Goal: Task Accomplishment & Management: Manage account settings

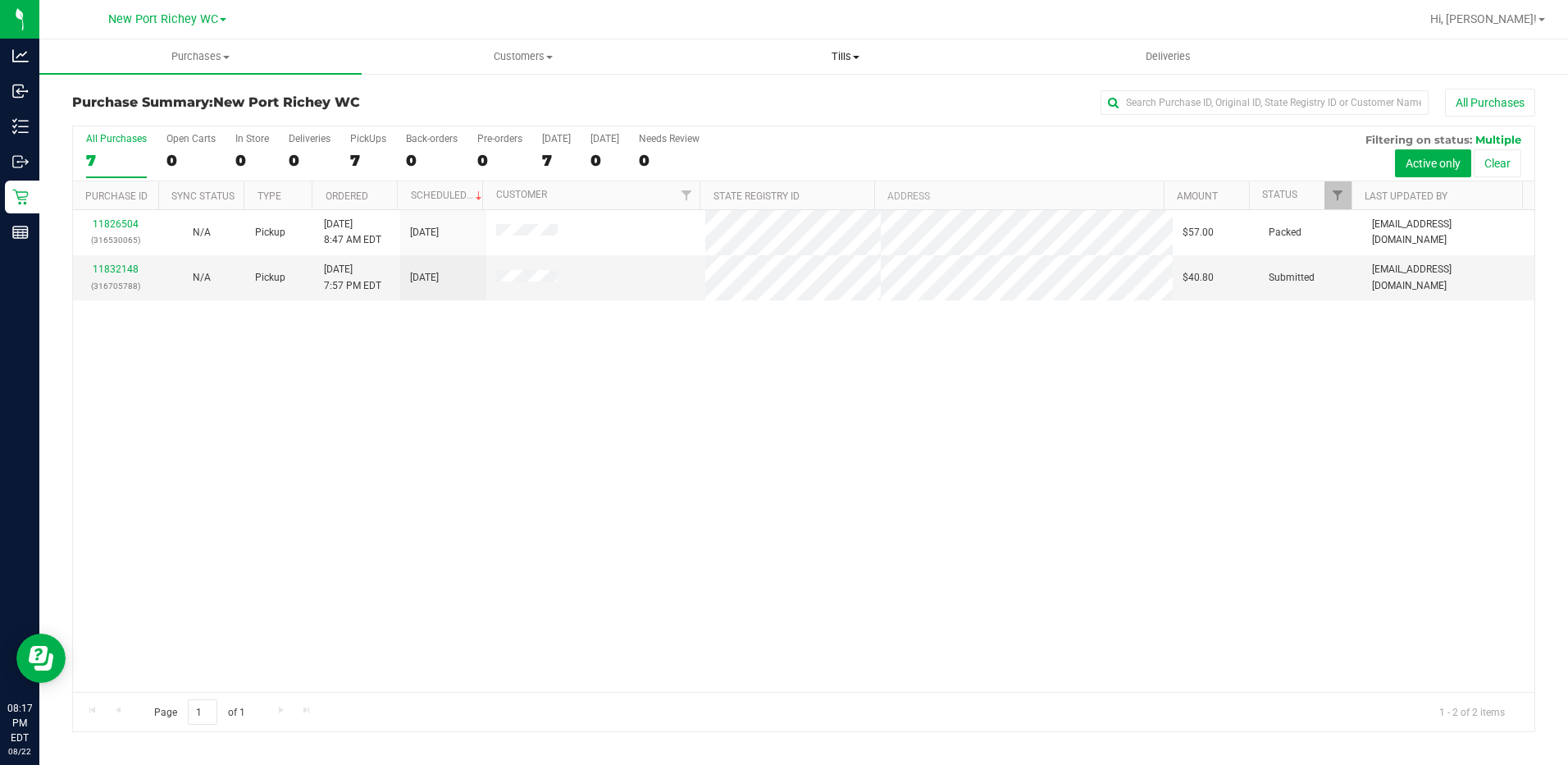
click at [851, 60] on span "Tills" at bounding box center [846, 56] width 321 height 15
click at [823, 97] on li "Manage tills" at bounding box center [846, 100] width 322 height 20
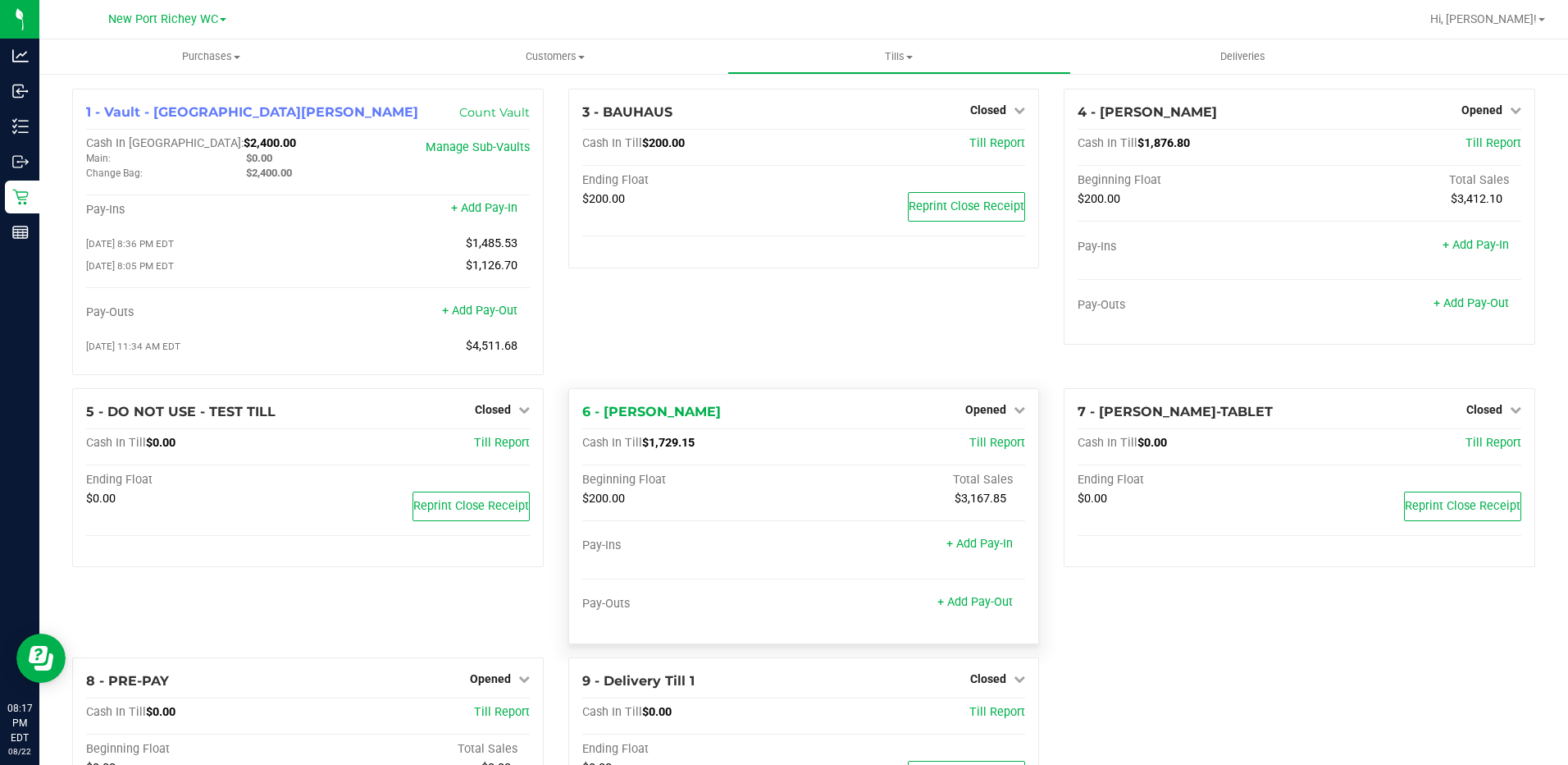
click at [966, 413] on div "Opened" at bounding box center [995, 409] width 60 height 20
click at [996, 409] on span "Opened" at bounding box center [986, 409] width 41 height 13
click at [1007, 446] on div "Close Till" at bounding box center [988, 443] width 121 height 20
click at [1001, 446] on link "Close Till" at bounding box center [987, 442] width 44 height 13
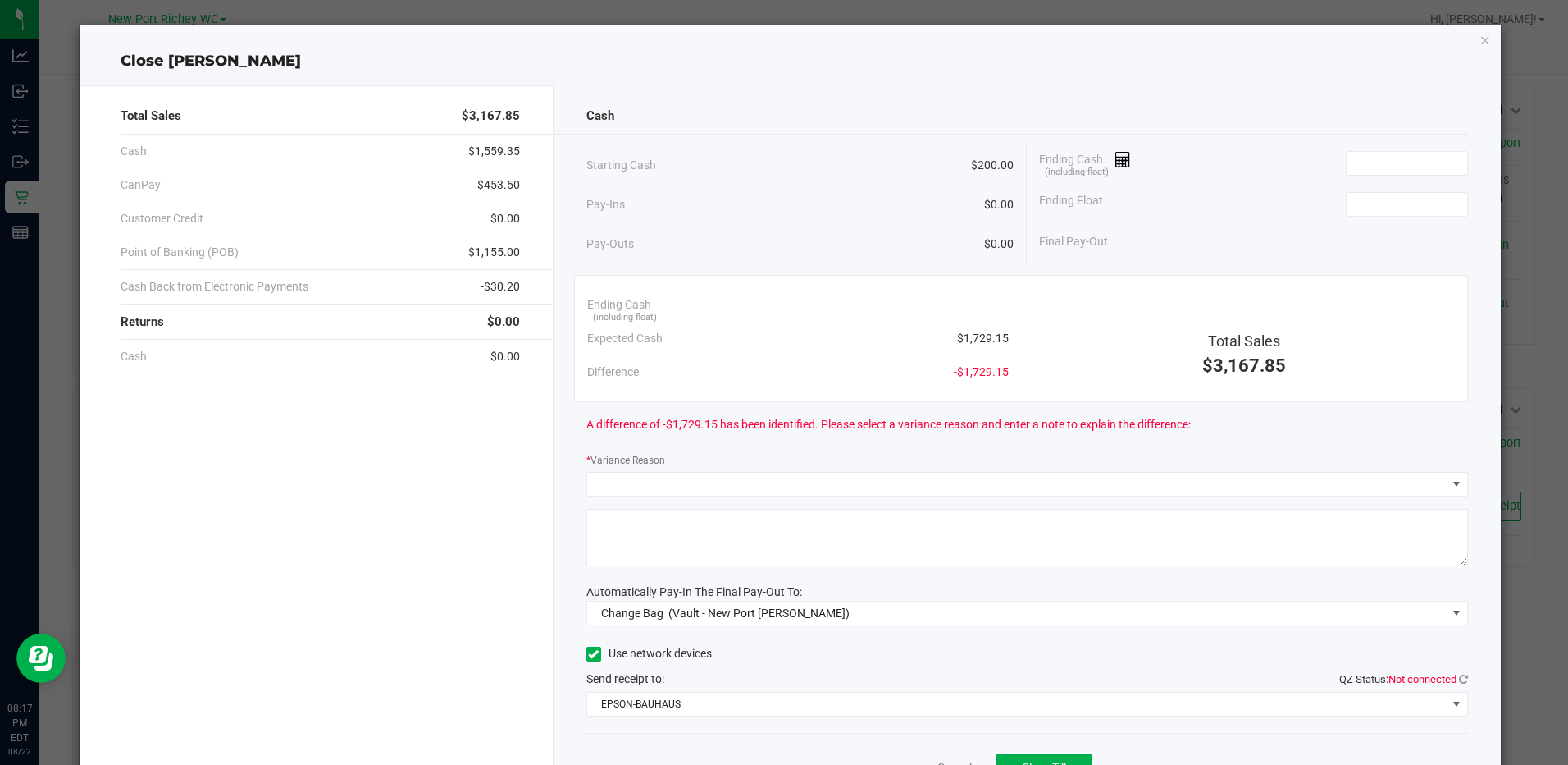
click at [1409, 145] on div "Ending Cash (including float)" at bounding box center [1253, 163] width 428 height 41
click at [1411, 163] on input at bounding box center [1407, 164] width 121 height 23
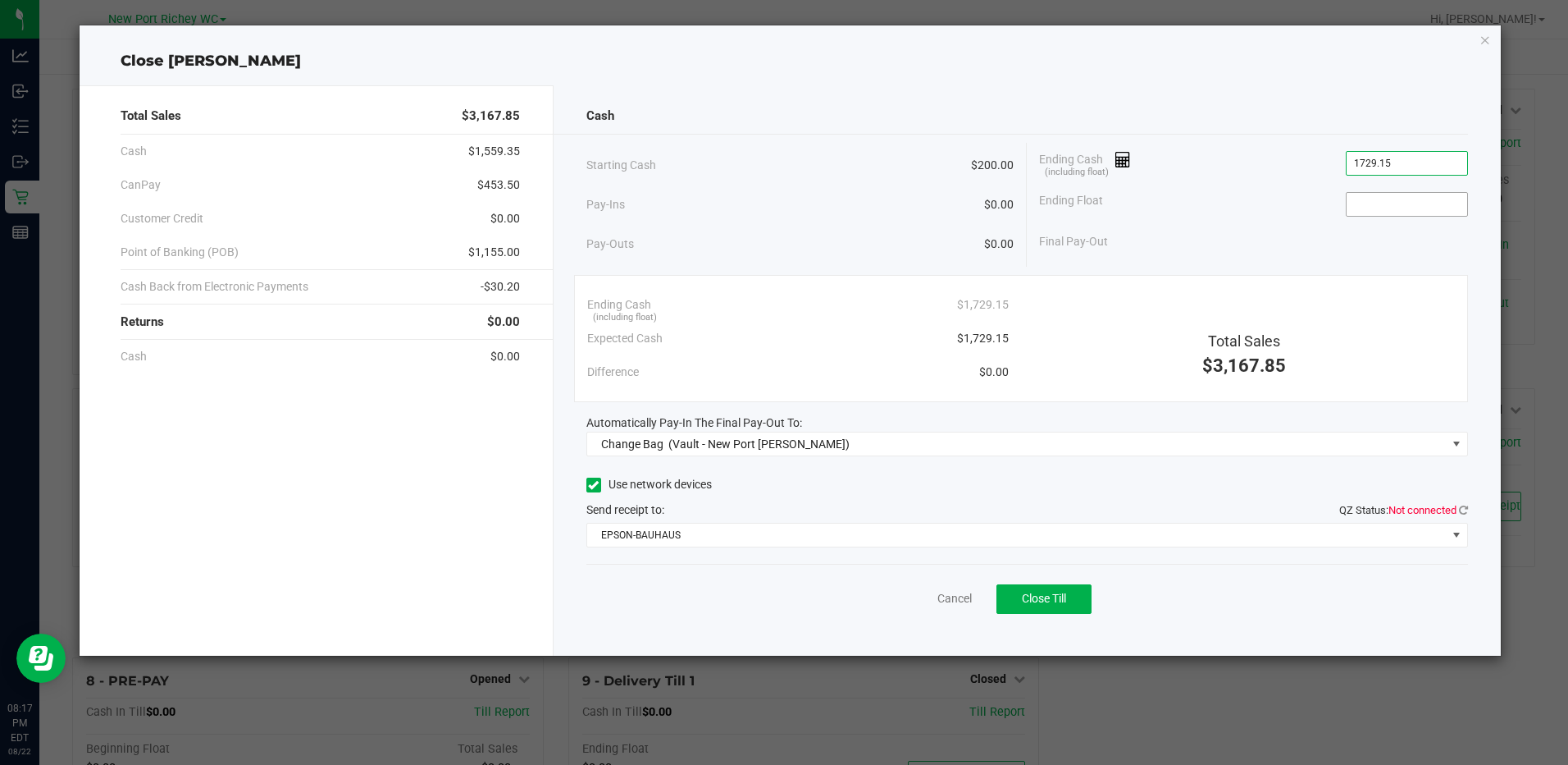
type input "$1,729.15"
click at [1421, 214] on input at bounding box center [1407, 205] width 121 height 23
type input "$200.00"
click at [1223, 199] on div "Ending Float $200.00" at bounding box center [1253, 204] width 428 height 41
click at [1461, 502] on span "QZ Status: Not connected" at bounding box center [1404, 510] width 129 height 18
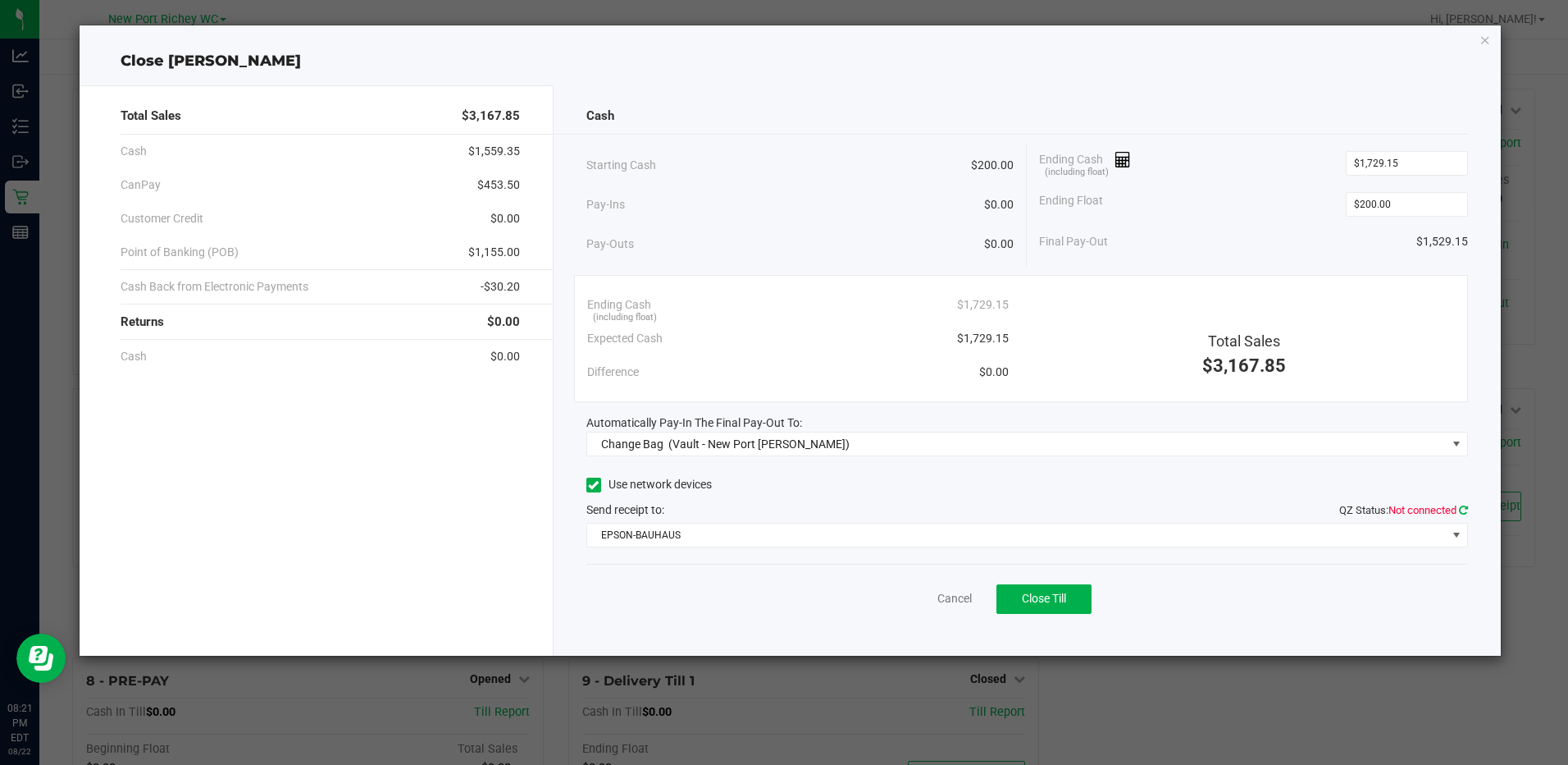
click at [1461, 509] on icon at bounding box center [1464, 509] width 9 height 11
click at [972, 540] on span "EPSON-BAUHAUS" at bounding box center [1017, 535] width 860 height 23
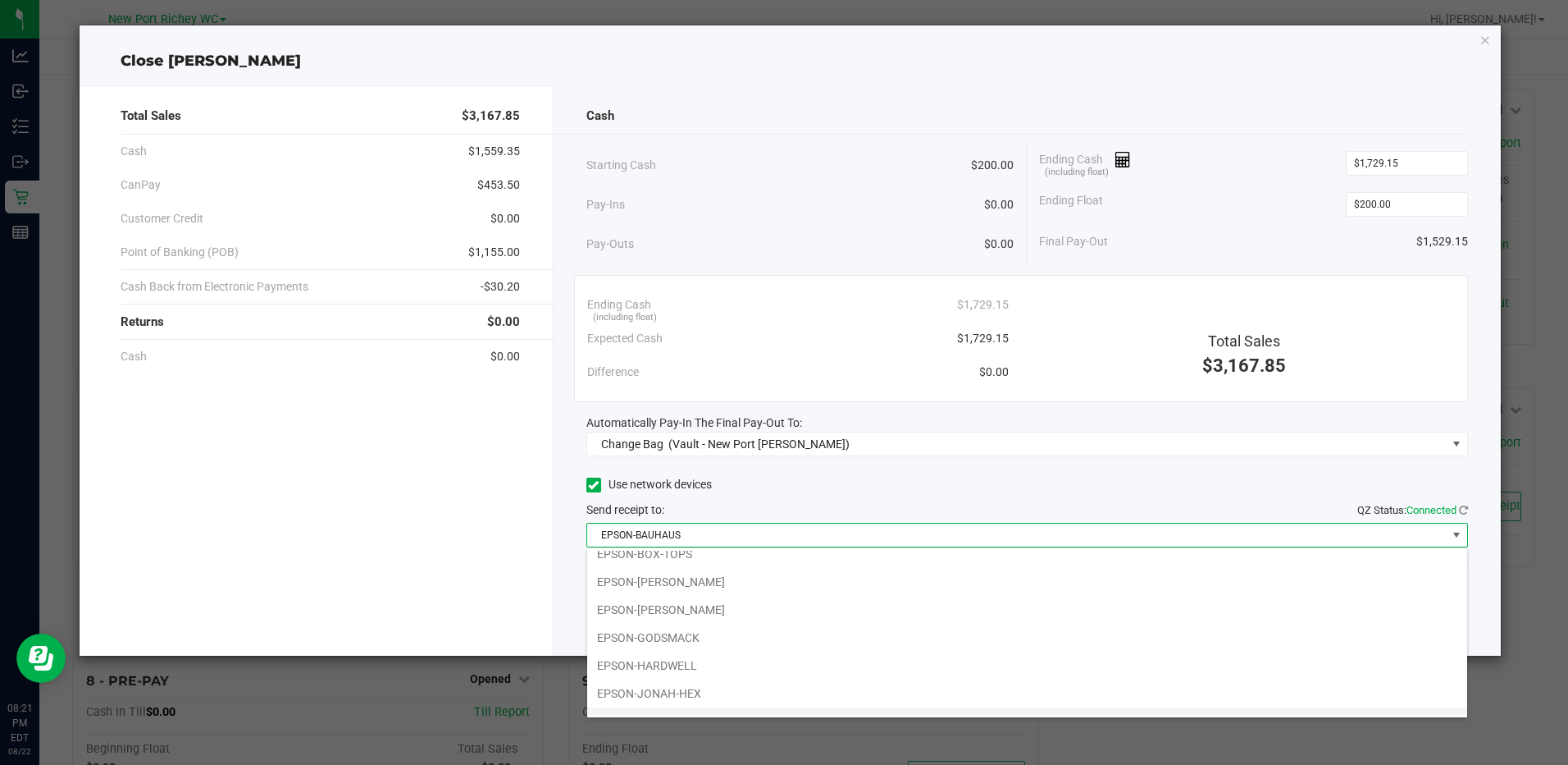
scroll to position [60, 0]
click at [718, 692] on li "EPSON-LED-ZEPPLIN" at bounding box center [1027, 701] width 880 height 28
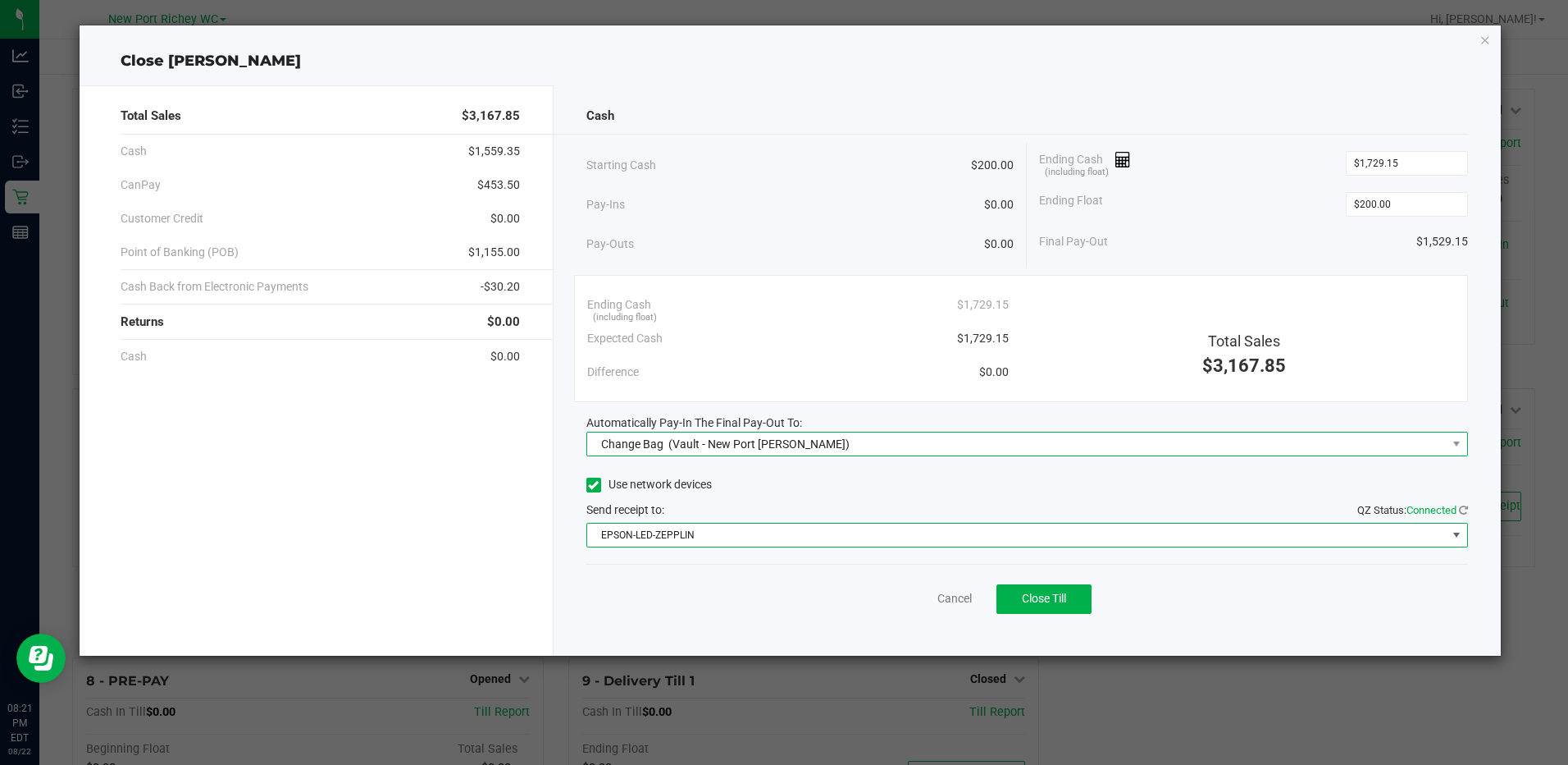
click at [737, 450] on span "(Vault - New Port Richey WC)" at bounding box center [759, 443] width 181 height 13
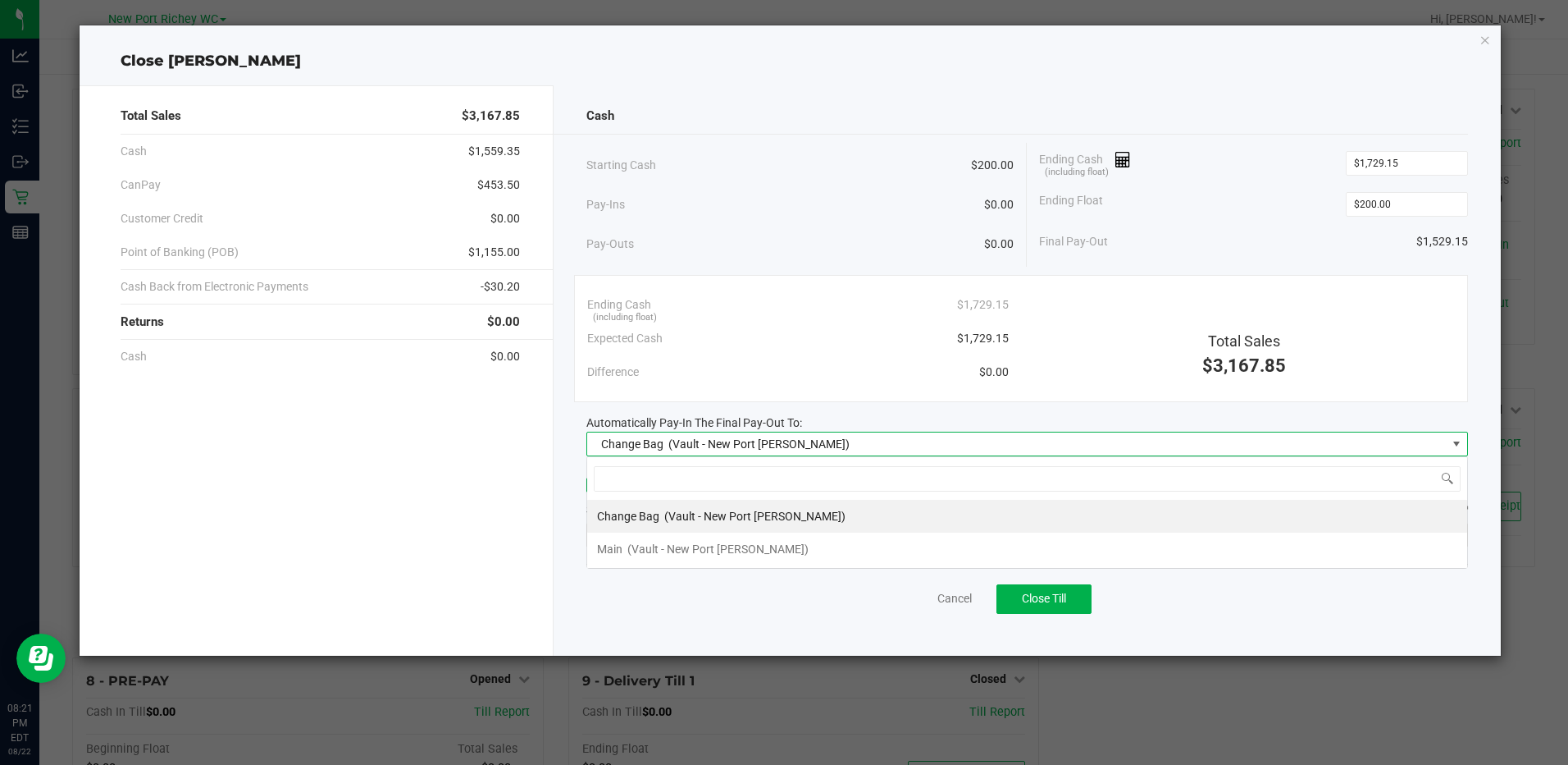
scroll to position [24, 882]
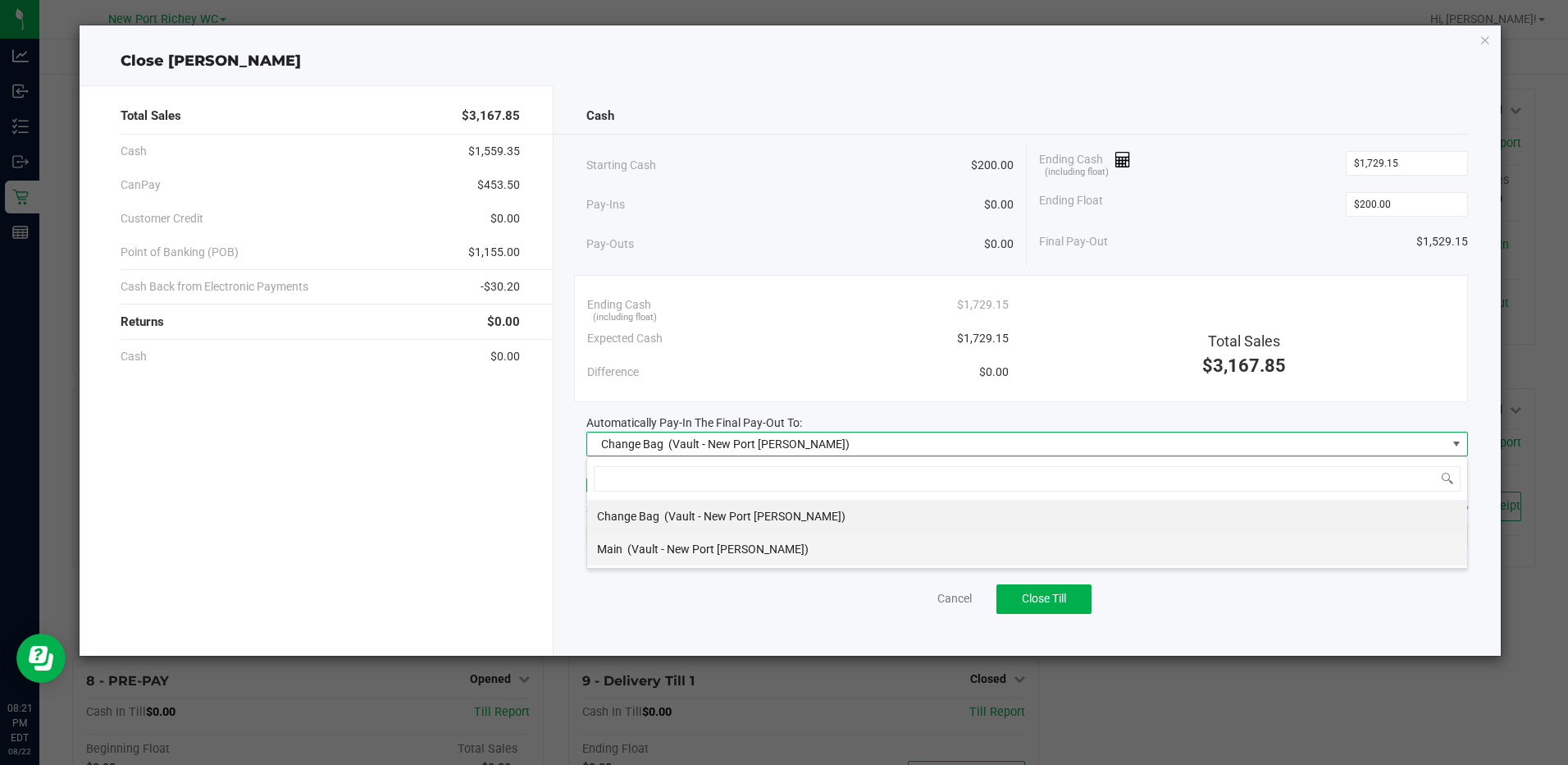
click at [718, 553] on span "(Vault - New Port Richey WC)" at bounding box center [718, 548] width 181 height 13
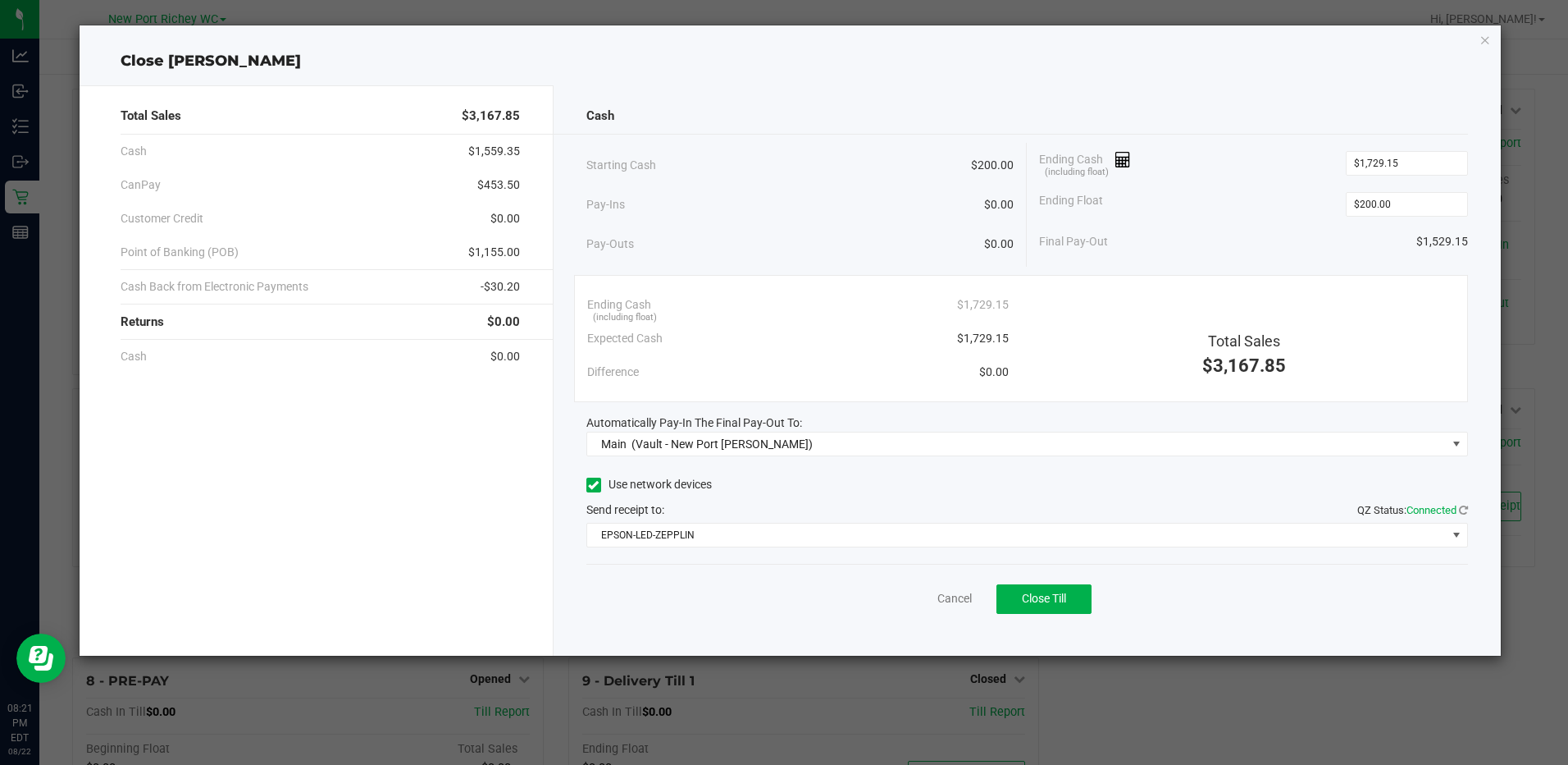
click at [564, 470] on div "Cash Starting Cash $200.00 Pay-Ins $0.00 Pay-Outs $0.00 Ending Cash (including …" at bounding box center [1026, 370] width 947 height 570
click at [1065, 604] on span "Close Till" at bounding box center [1044, 597] width 44 height 13
click at [932, 597] on link "Dismiss" at bounding box center [918, 598] width 39 height 18
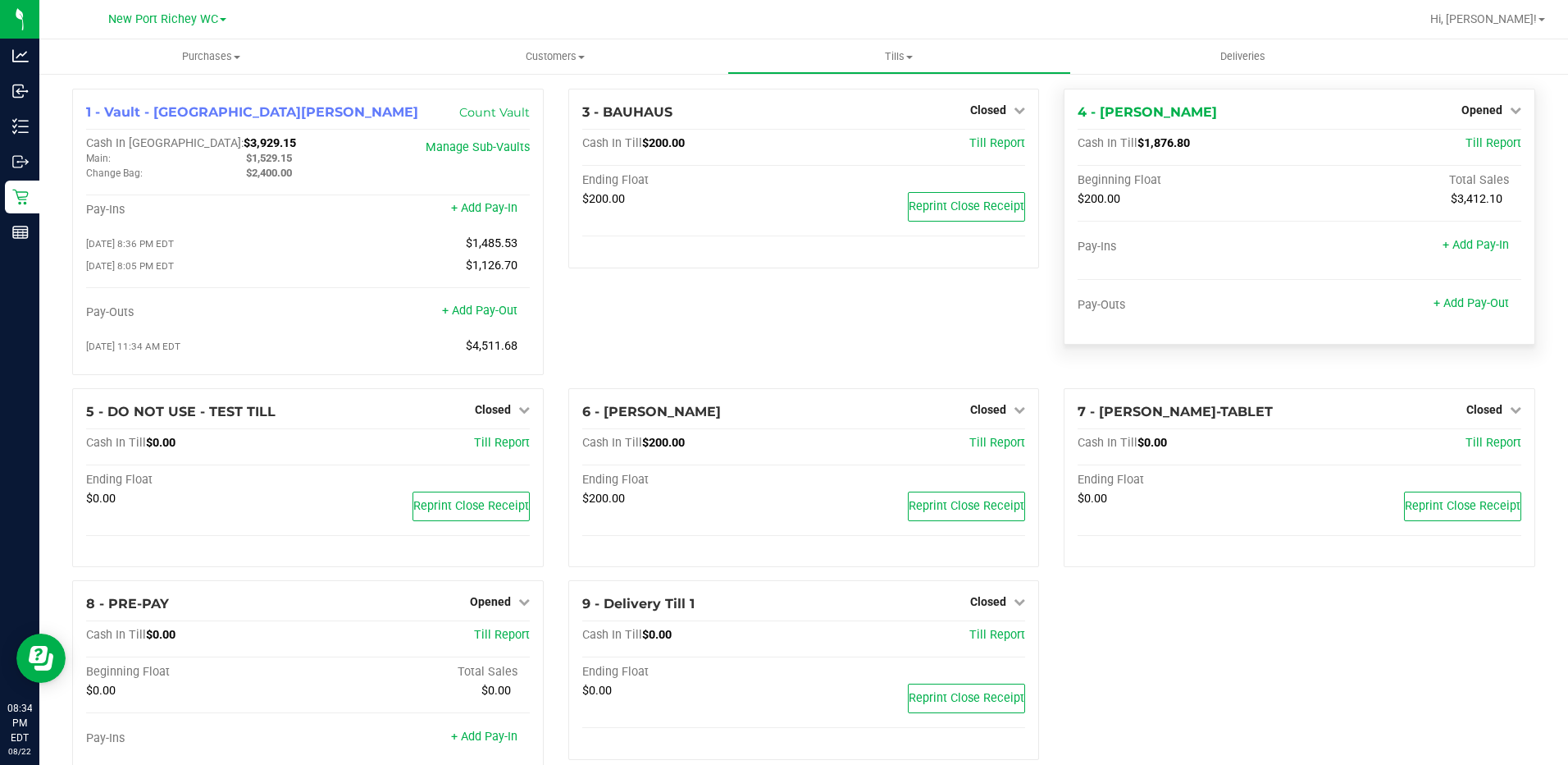
click at [1496, 101] on div "Opened" at bounding box center [1491, 110] width 60 height 20
click at [1490, 107] on span "Opened" at bounding box center [1482, 109] width 41 height 13
click at [1474, 140] on link "Close Till" at bounding box center [1483, 143] width 44 height 13
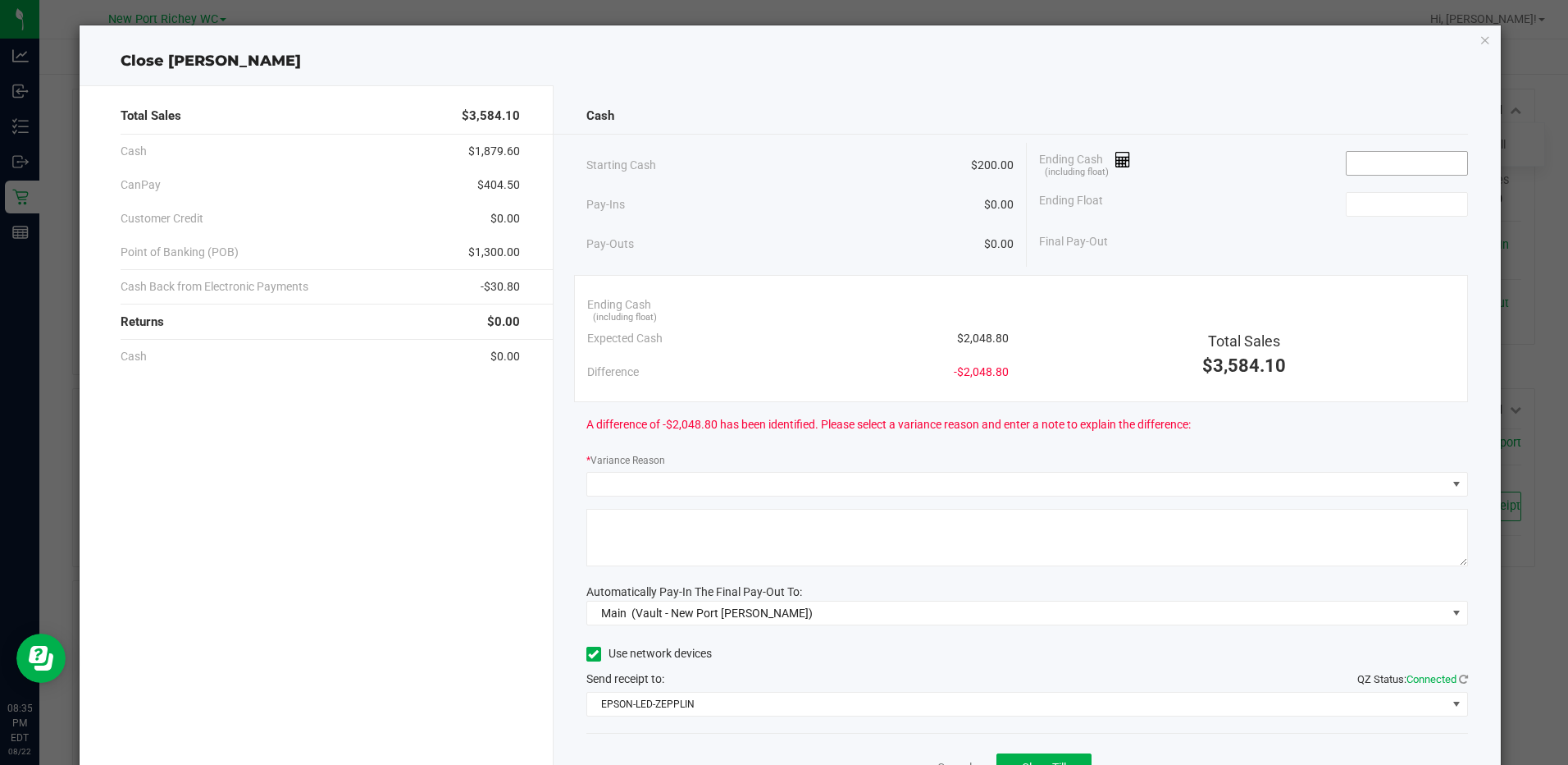
click at [1414, 167] on input at bounding box center [1407, 164] width 121 height 23
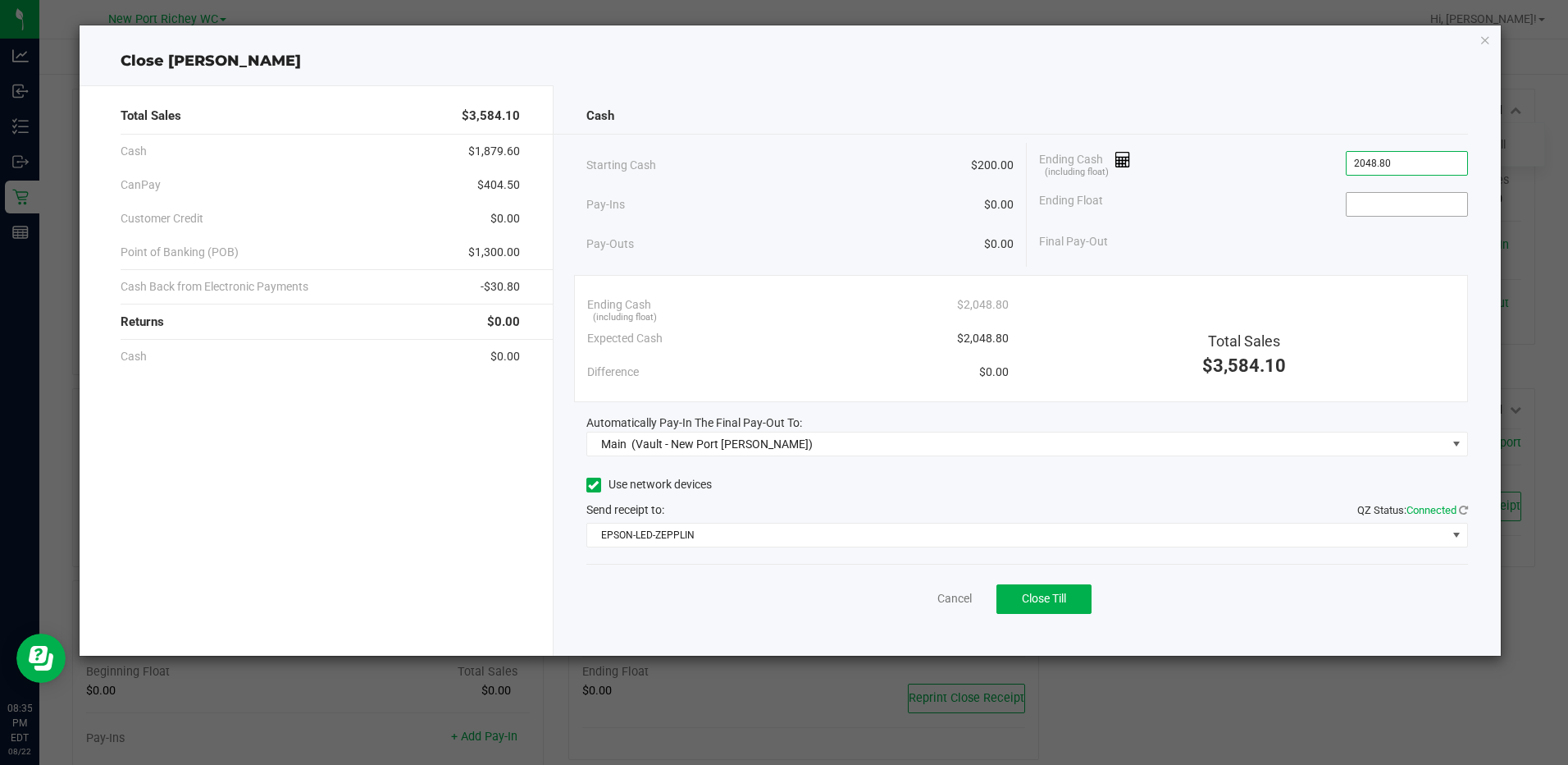
type input "$2,048.80"
click at [1409, 204] on input at bounding box center [1407, 205] width 121 height 23
type input "$200.00"
click at [1185, 255] on div "Final Pay-Out $1,848.80" at bounding box center [1253, 241] width 428 height 33
click at [1059, 600] on span "Close Till" at bounding box center [1044, 597] width 44 height 13
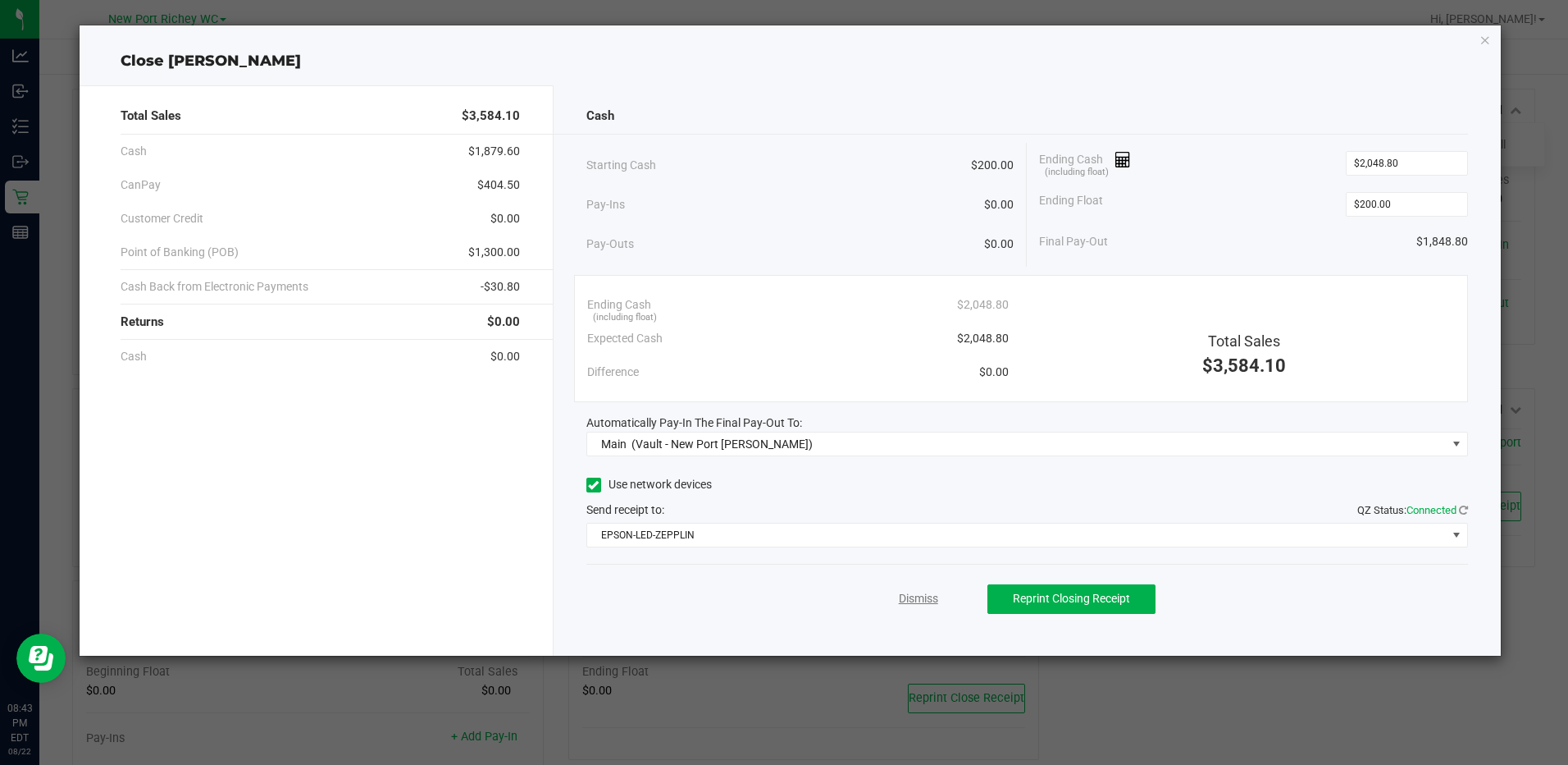
click at [927, 595] on link "Dismiss" at bounding box center [918, 598] width 39 height 18
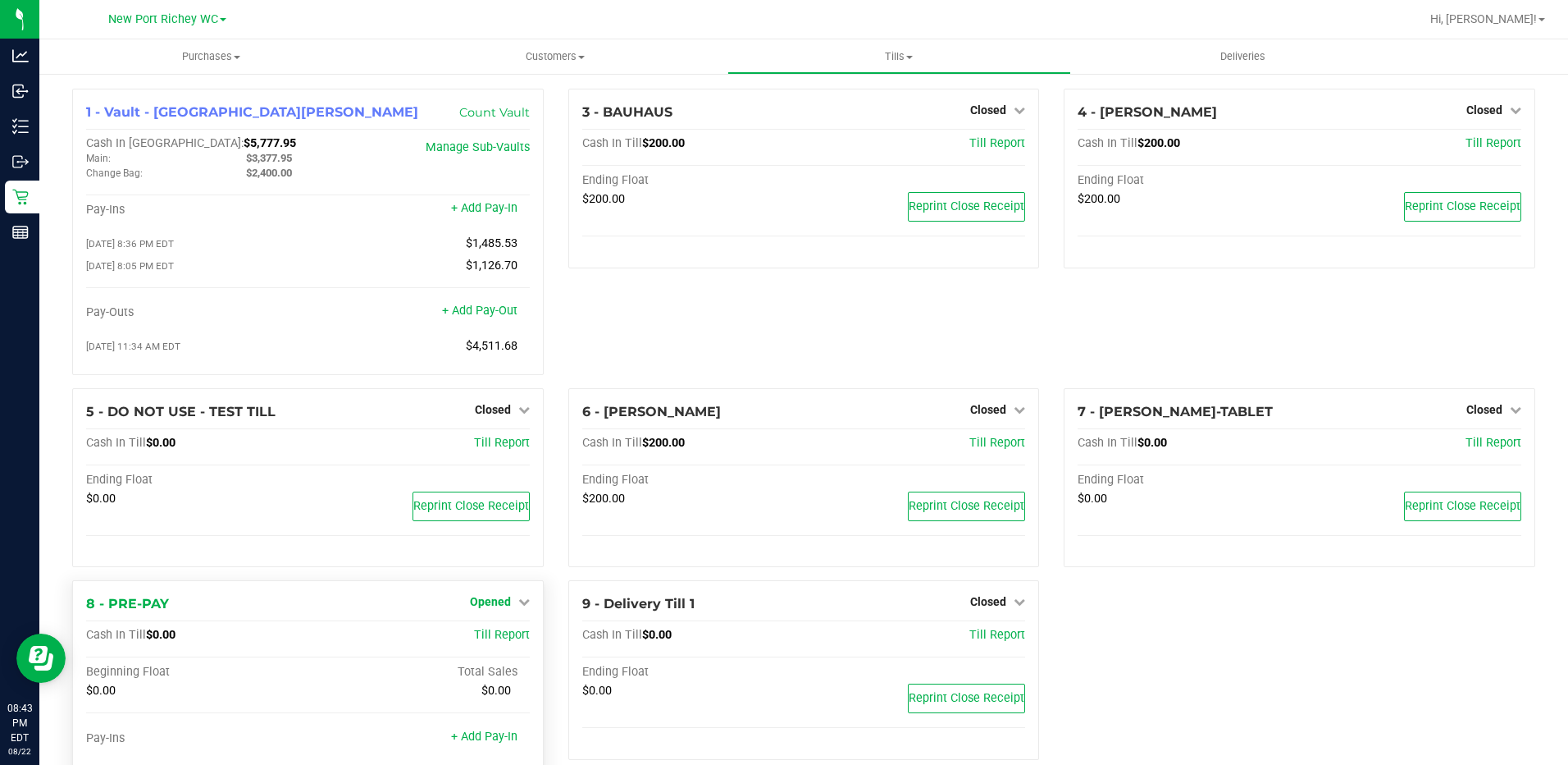
click at [479, 603] on span "Opened" at bounding box center [491, 601] width 41 height 13
click at [499, 637] on link "Close Till" at bounding box center [492, 635] width 44 height 13
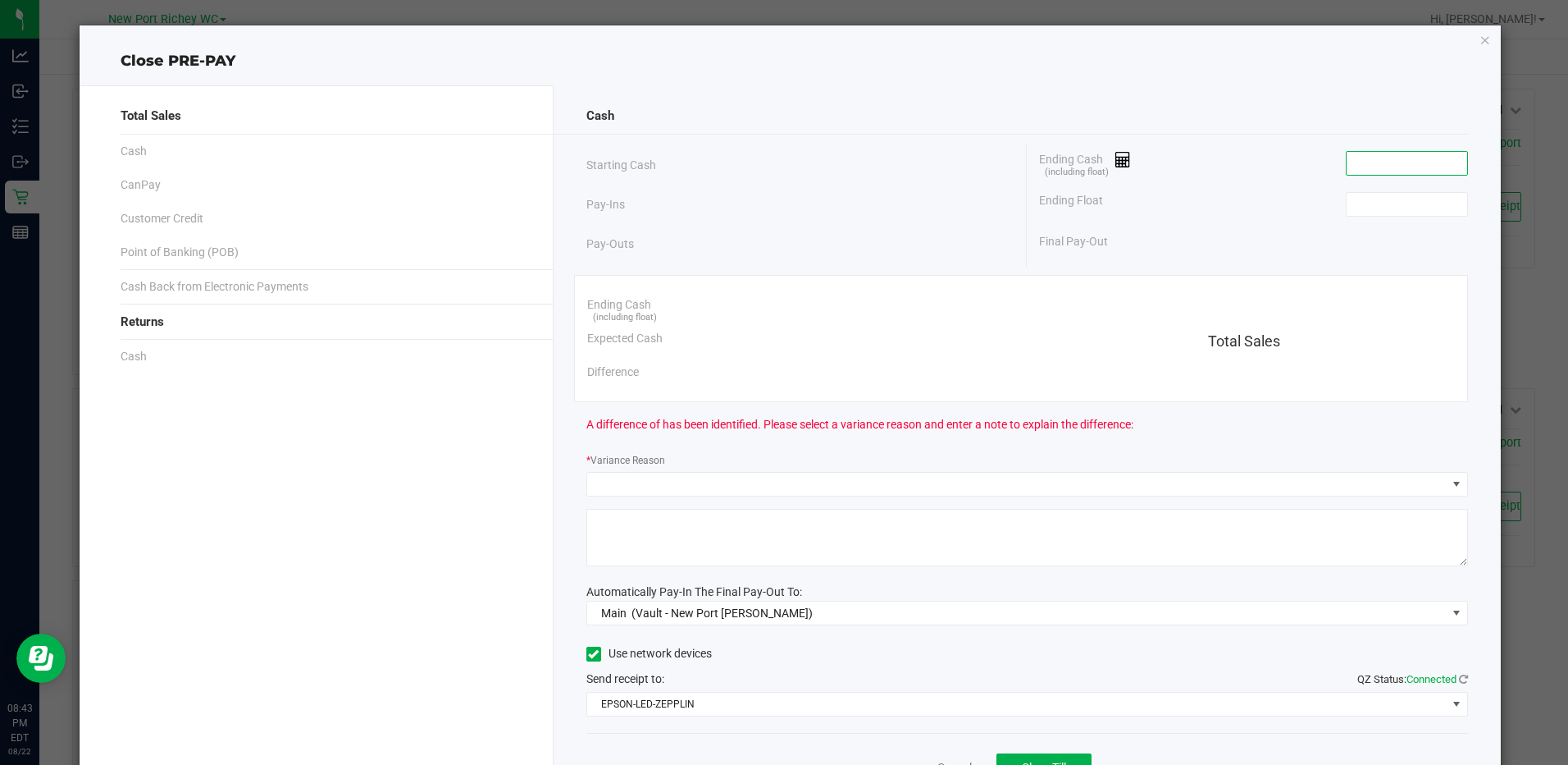
click at [1347, 168] on input at bounding box center [1407, 164] width 121 height 23
type input "$0.00"
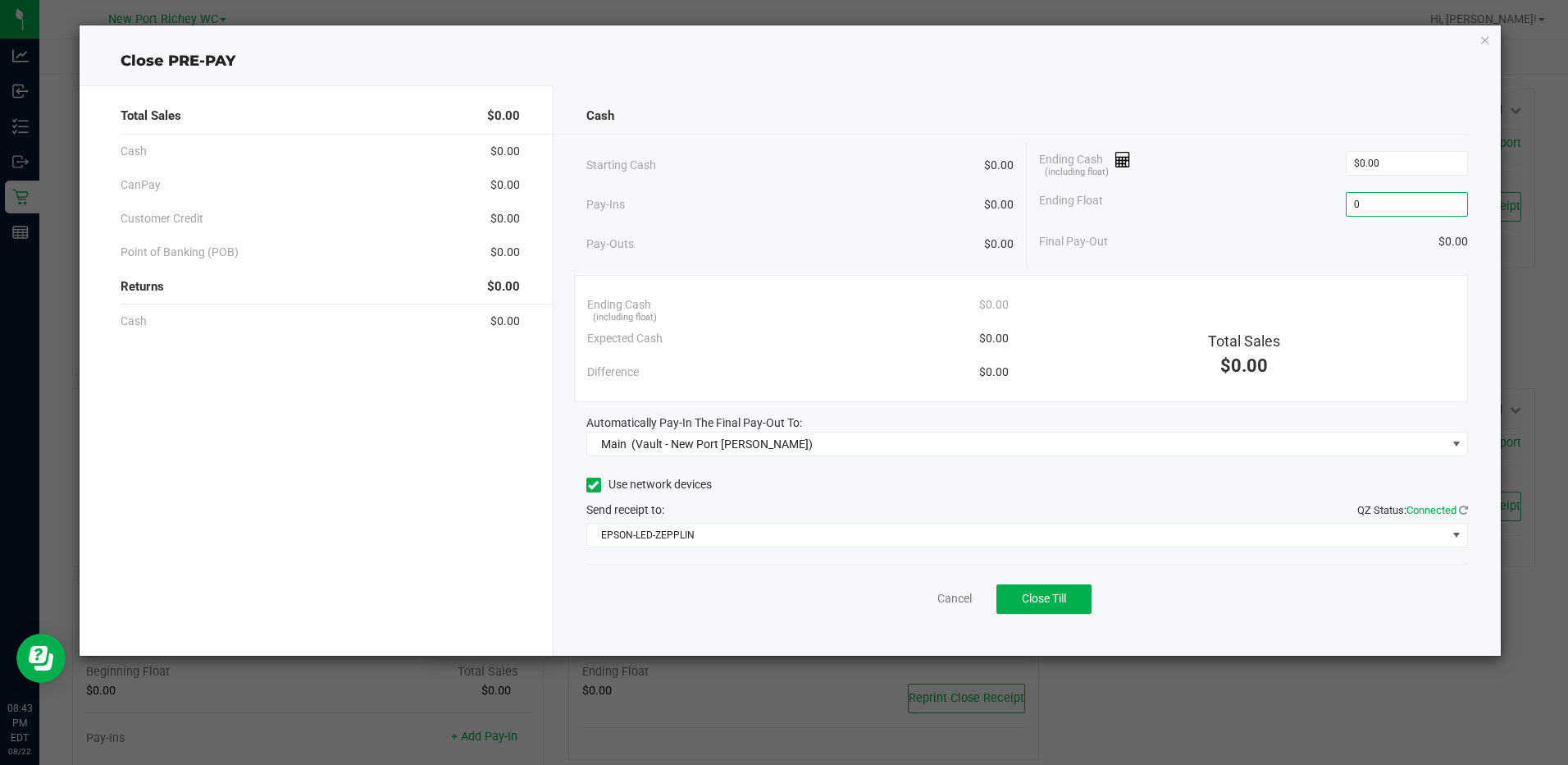
type input "$0.00"
click at [1269, 178] on div "Ending Cash (including float) $0.00" at bounding box center [1253, 163] width 428 height 41
click at [1055, 587] on button "Close Till" at bounding box center [1044, 599] width 96 height 29
drag, startPoint x: 924, startPoint y: 603, endPoint x: 908, endPoint y: 599, distance: 16.5
click at [924, 603] on link "Dismiss" at bounding box center [918, 598] width 39 height 18
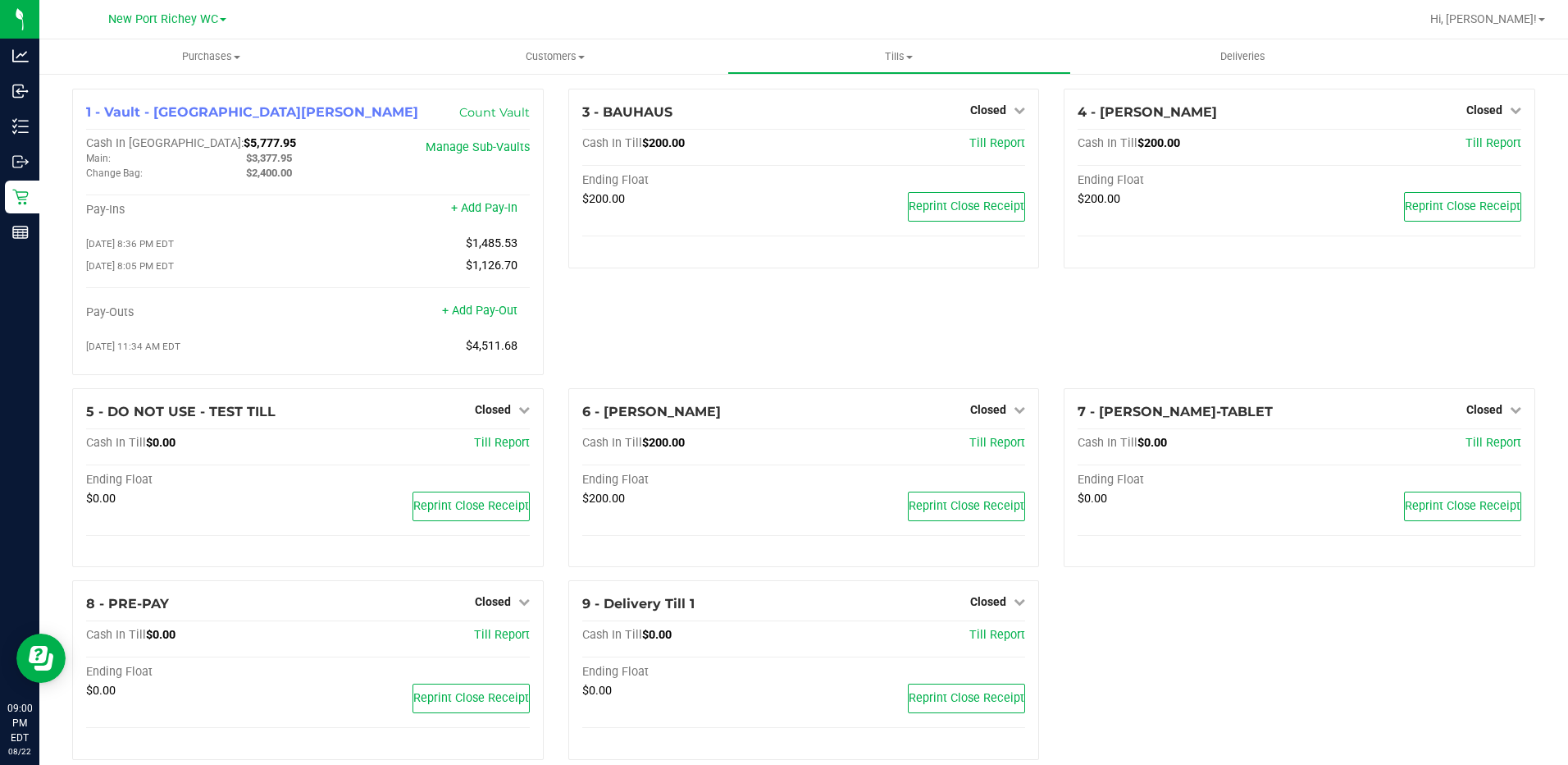
click at [396, 24] on div at bounding box center [857, 19] width 1126 height 32
